Goal: Subscribe to service/newsletter

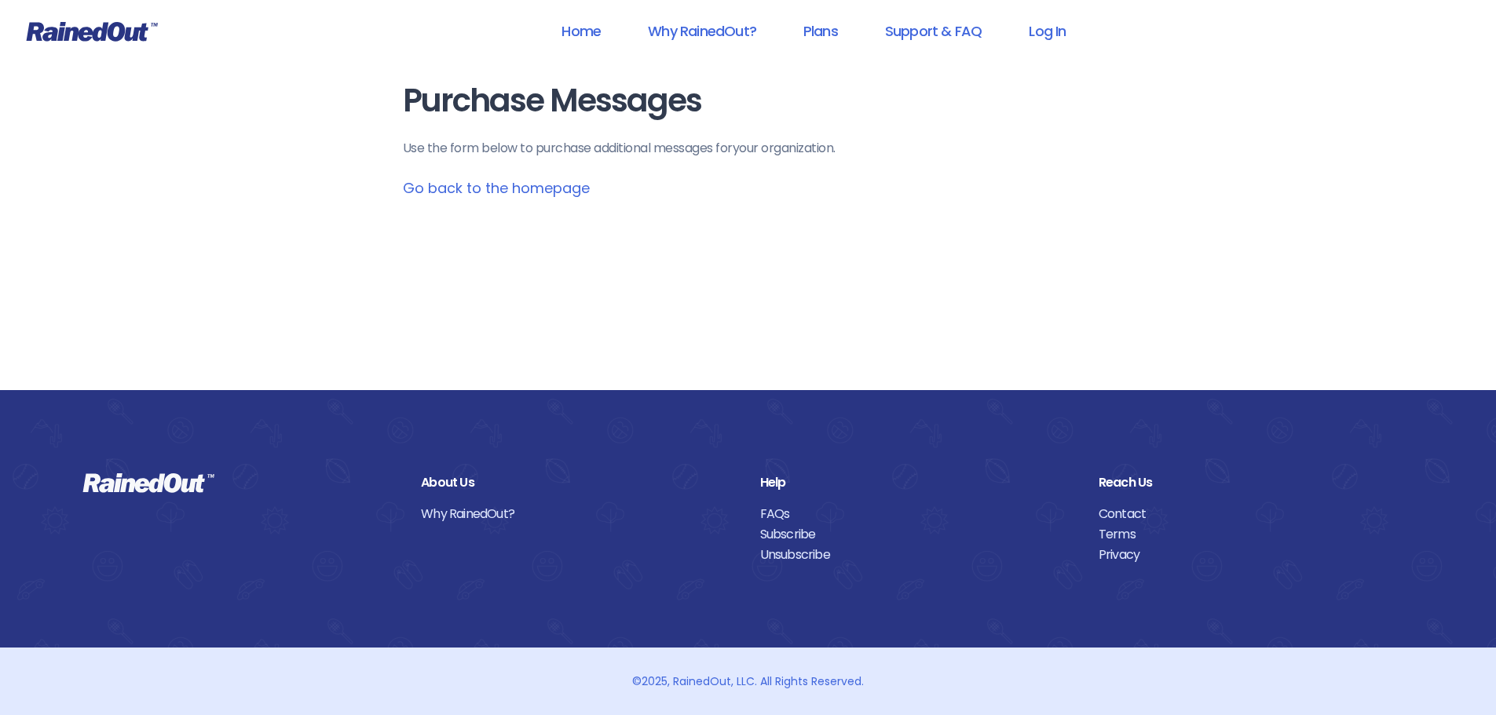
click at [552, 194] on link "Go back to the homepage" at bounding box center [496, 188] width 187 height 20
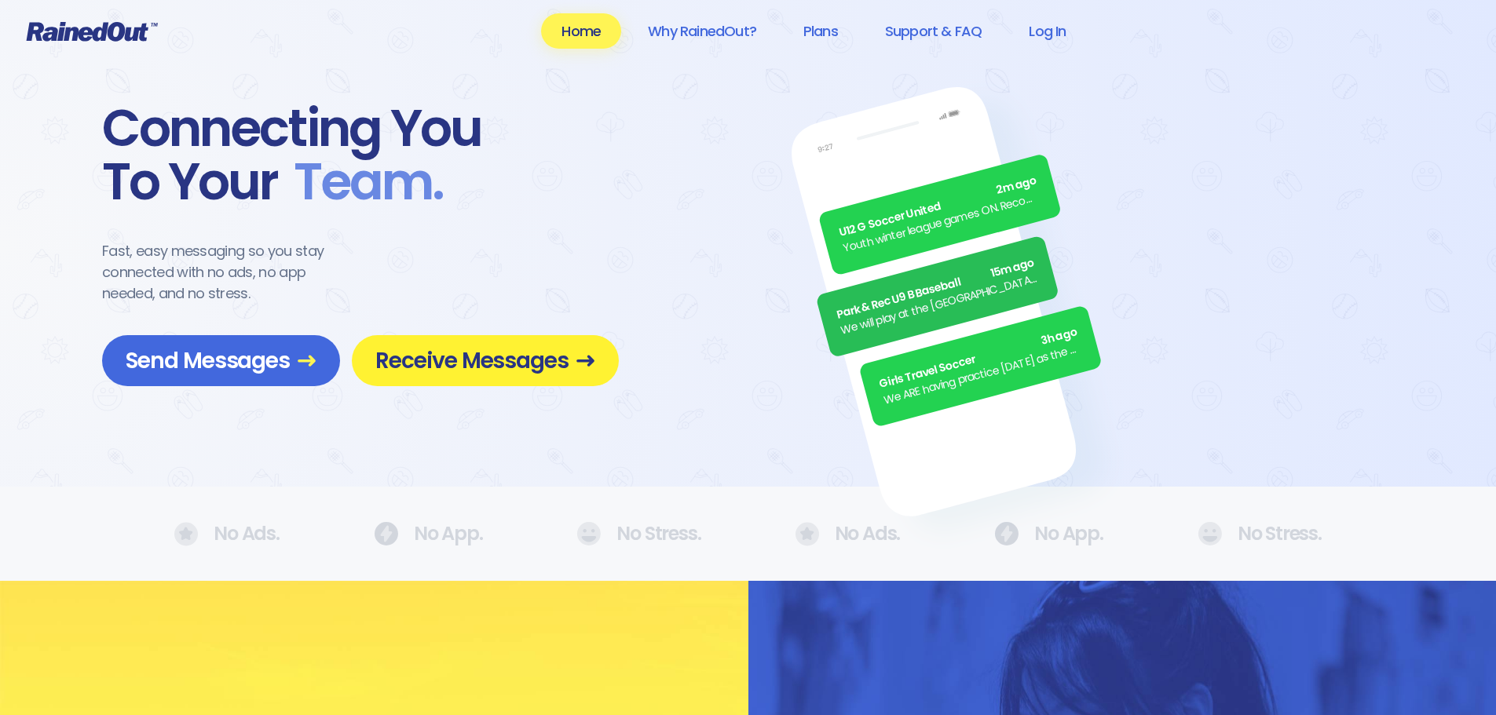
click at [433, 353] on span "Receive Messages" at bounding box center [485, 360] width 220 height 27
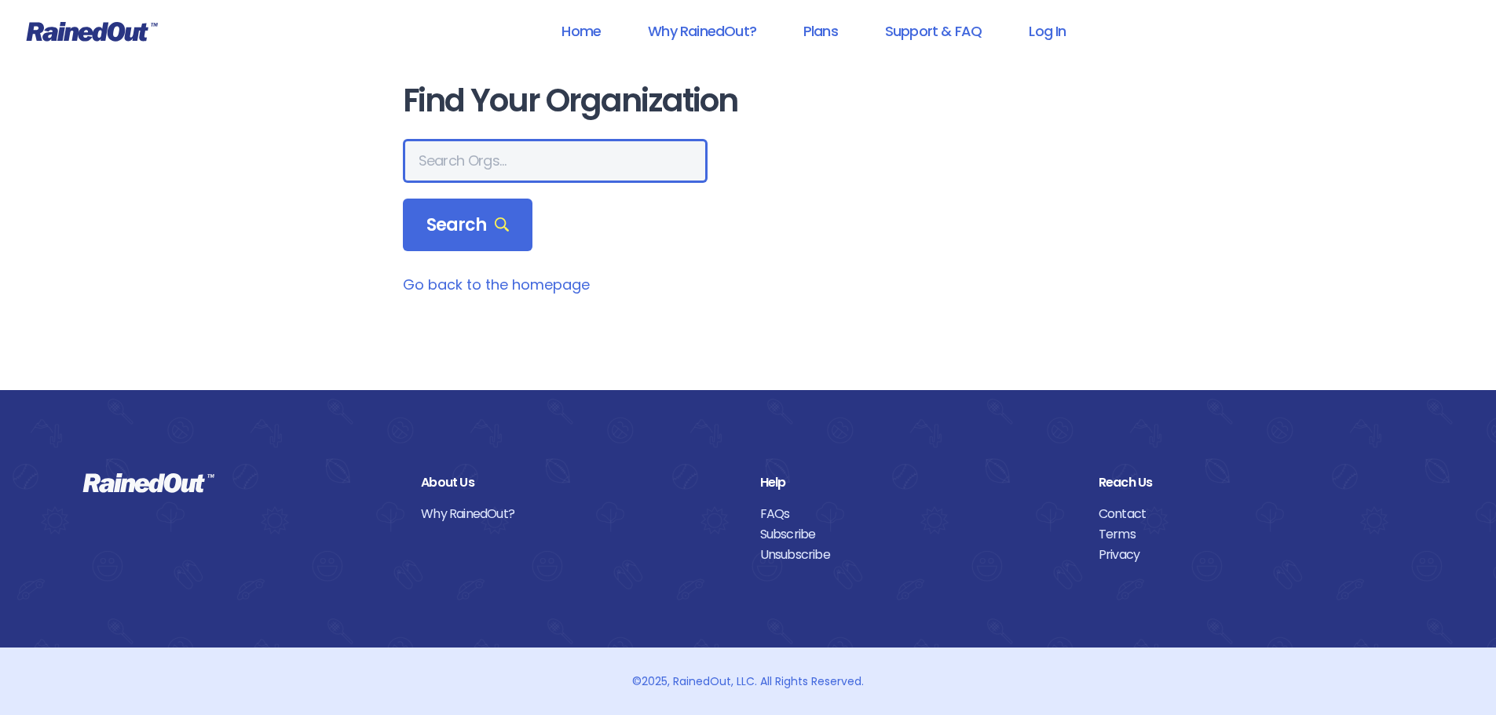
click at [470, 160] on input "text" at bounding box center [555, 161] width 305 height 44
type input "[GEOGRAPHIC_DATA]"
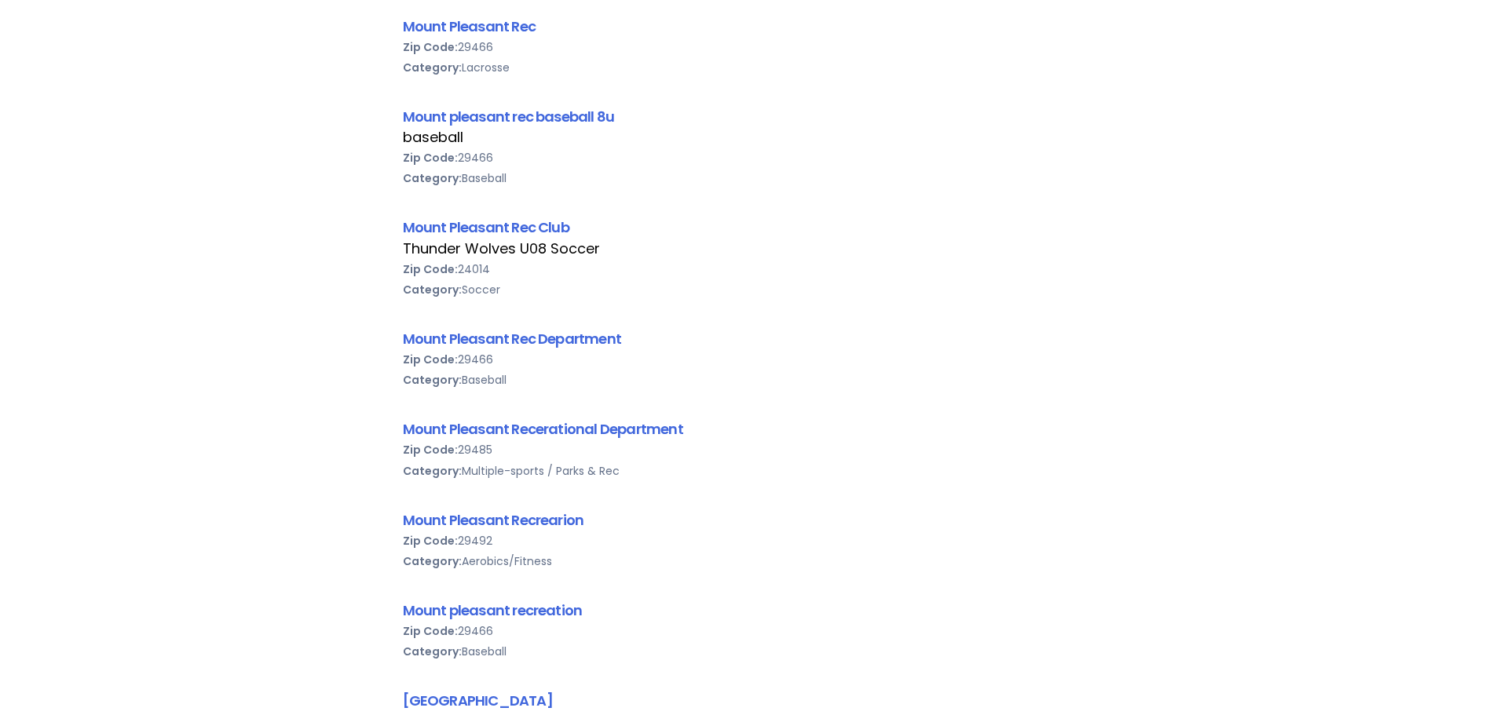
scroll to position [628, 0]
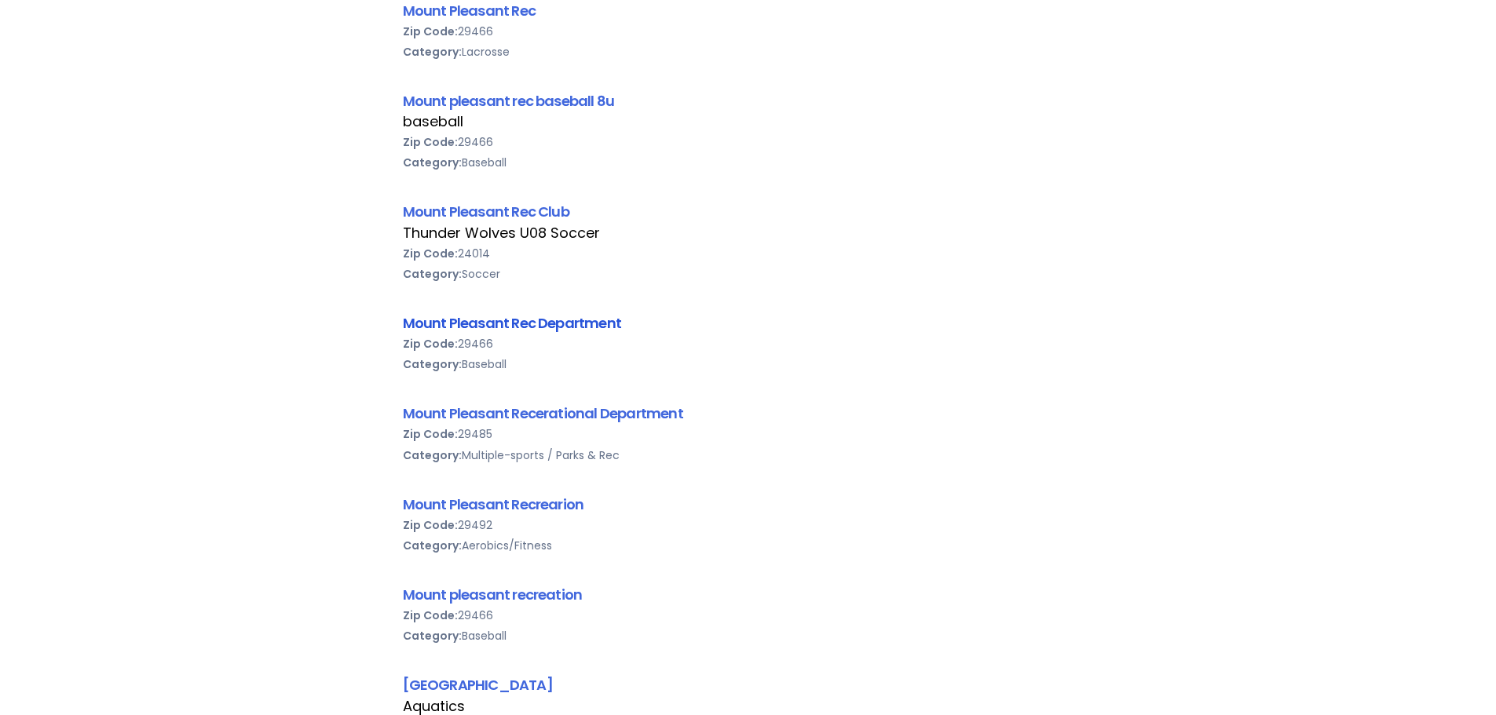
click at [452, 321] on link "Mount Pleasant Rec Department" at bounding box center [512, 323] width 219 height 20
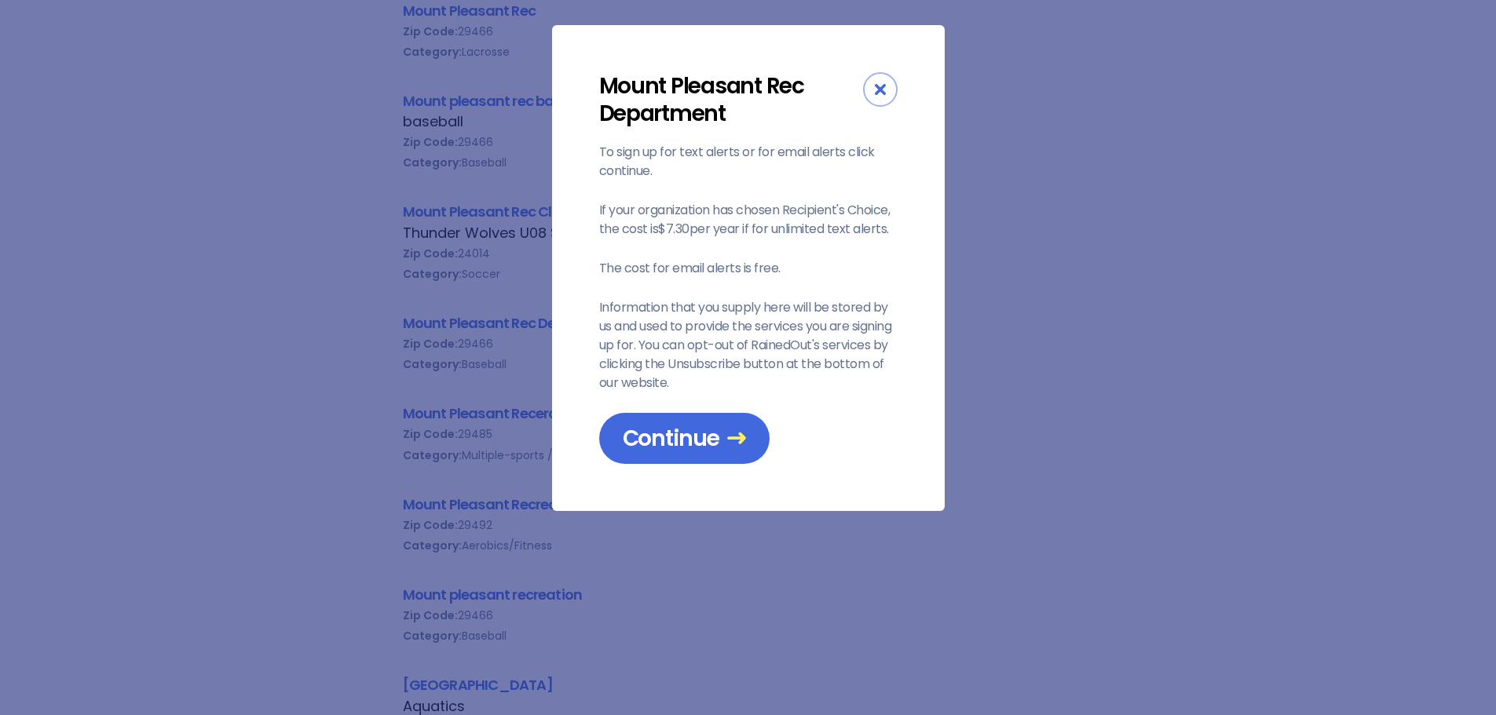
drag, startPoint x: 666, startPoint y: 224, endPoint x: 781, endPoint y: 245, distance: 117.4
click at [781, 245] on div "To sign up for text alerts or for email alerts click continue. If your organiza…" at bounding box center [748, 303] width 298 height 321
click at [797, 249] on div "To sign up for text alerts or for email alerts click continue. If your organiza…" at bounding box center [748, 303] width 298 height 321
click at [878, 79] on div "Close" at bounding box center [880, 89] width 35 height 35
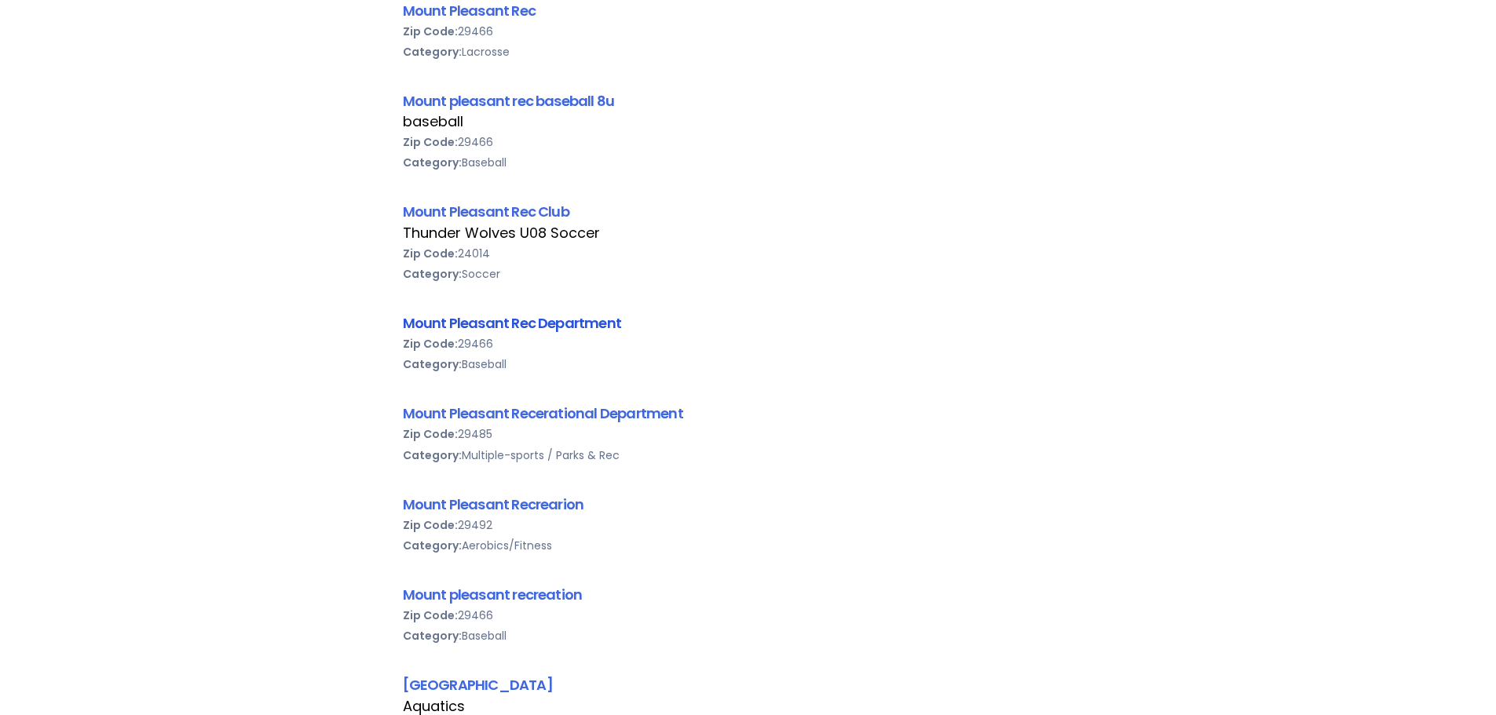
click at [506, 327] on link "Mount Pleasant Rec Department" at bounding box center [512, 323] width 219 height 20
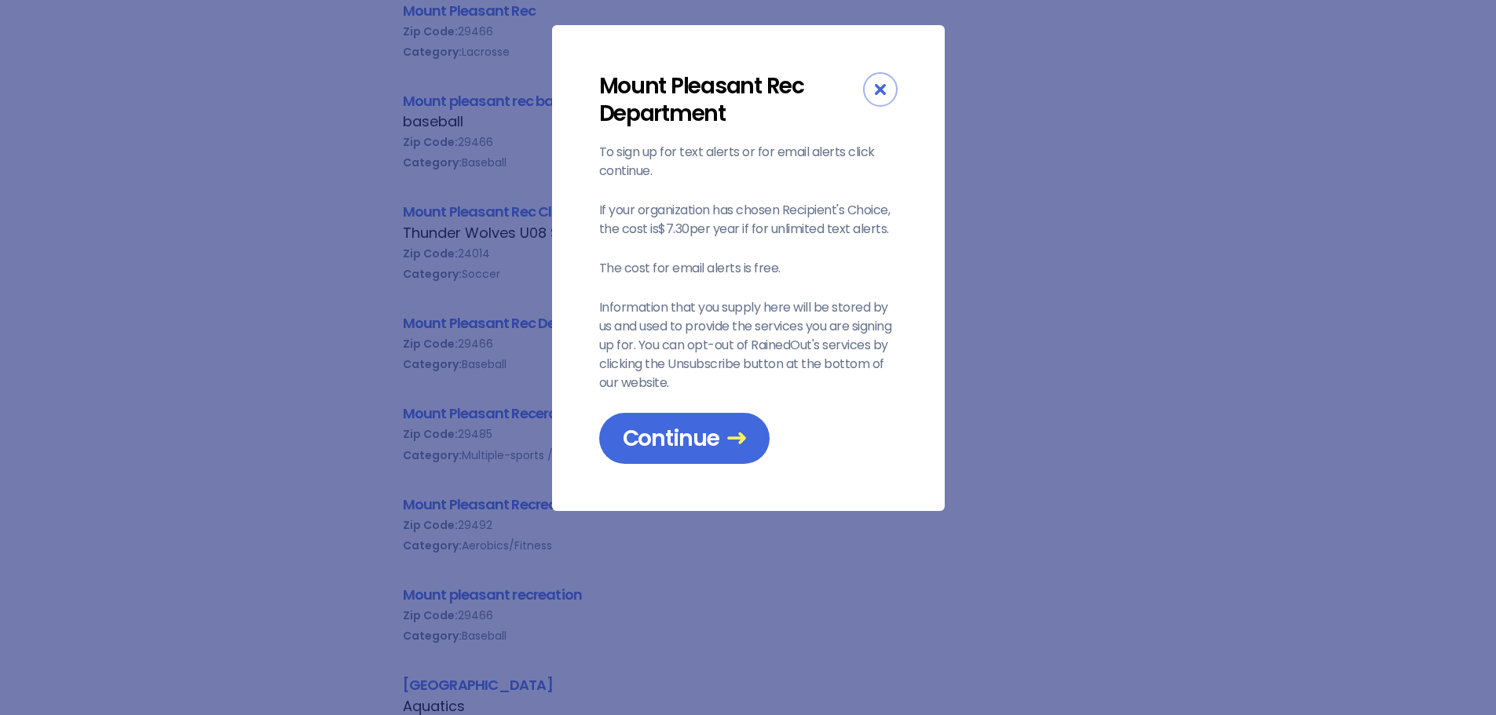
drag, startPoint x: 892, startPoint y: 86, endPoint x: 867, endPoint y: 97, distance: 27.1
click at [891, 88] on div "Close" at bounding box center [880, 89] width 35 height 35
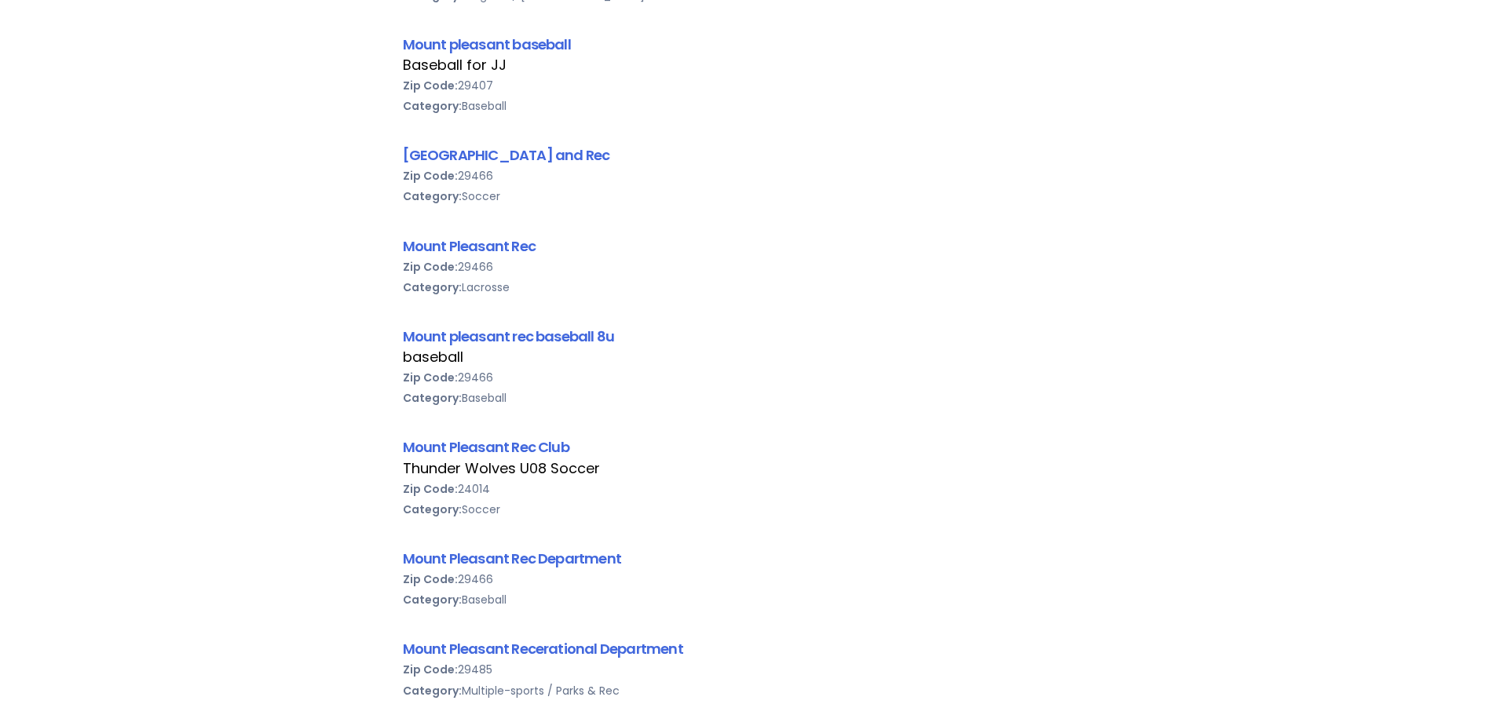
scroll to position [0, 0]
